Goal: Transaction & Acquisition: Subscribe to service/newsletter

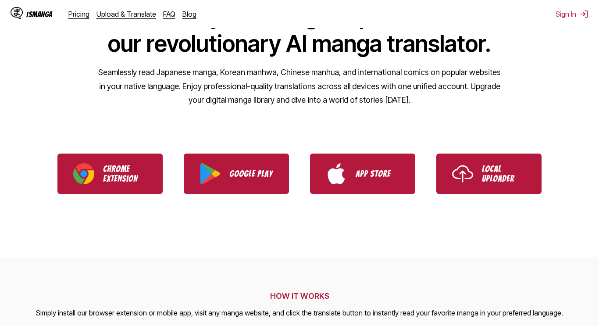
scroll to position [113, 0]
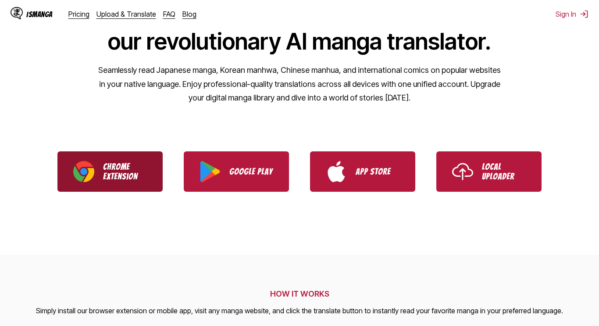
click at [123, 178] on p "Chrome Extension" at bounding box center [125, 171] width 44 height 19
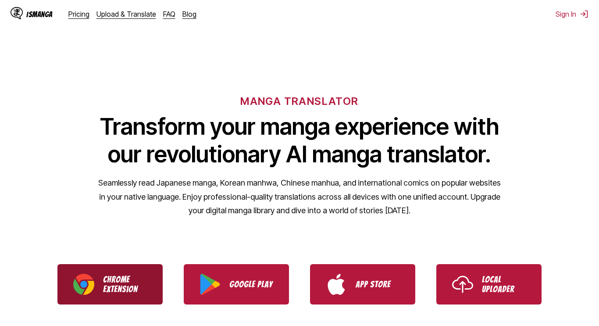
click at [109, 292] on p "Chrome Extension" at bounding box center [125, 283] width 44 height 19
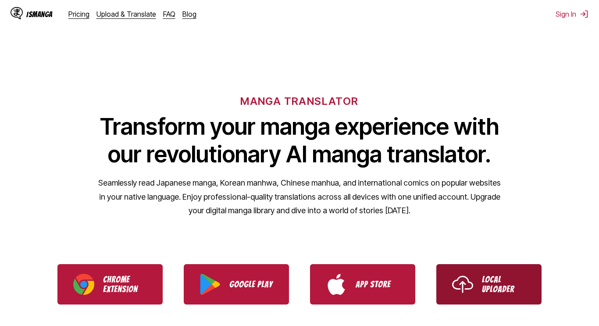
click at [462, 273] on img "Use IsManga Local Uploader" at bounding box center [462, 283] width 21 height 21
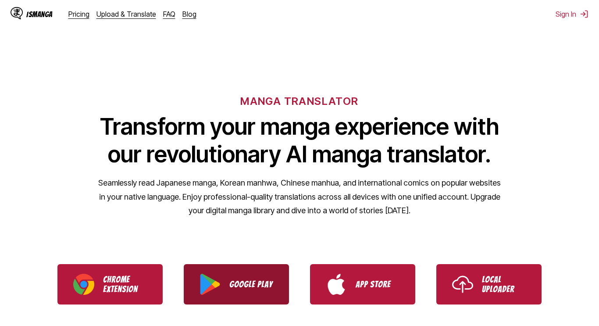
click at [280, 281] on link "Google Play" at bounding box center [236, 284] width 105 height 40
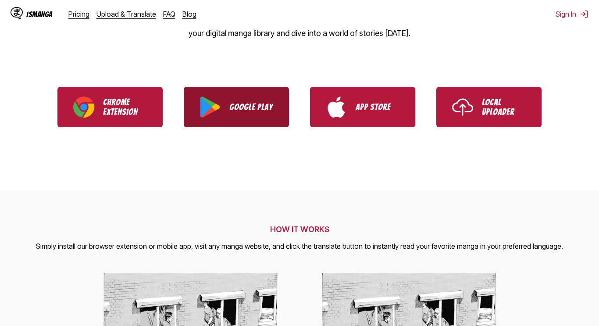
scroll to position [176, 0]
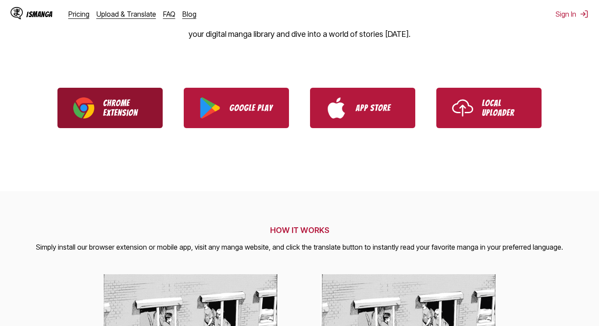
click at [116, 102] on p "Chrome Extension" at bounding box center [125, 107] width 44 height 19
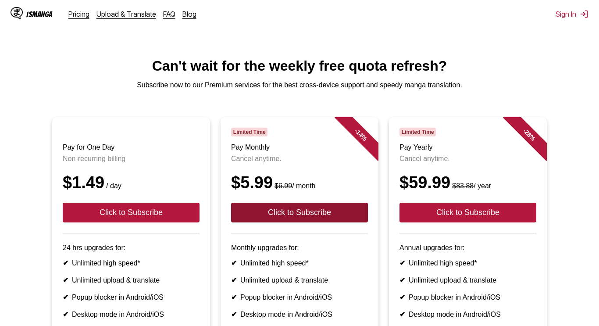
click at [290, 206] on button "Click to Subscribe" at bounding box center [299, 212] width 137 height 20
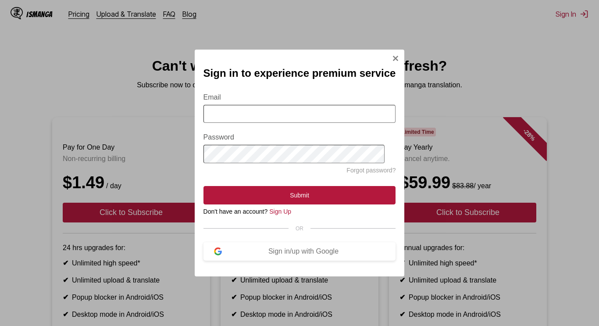
click at [64, 59] on div "Sign in to experience premium service Email Password Forgot password? Submit Do…" at bounding box center [299, 163] width 599 height 326
